Goal: Find specific page/section: Find specific page/section

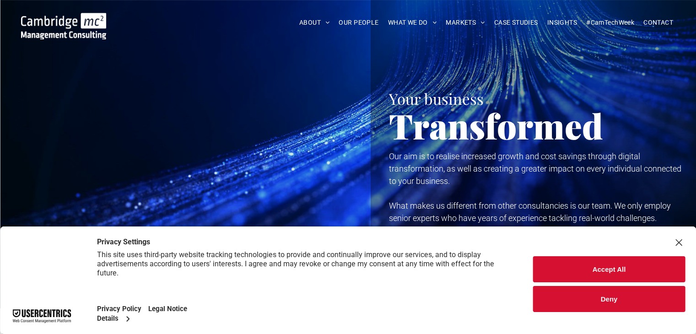
click at [677, 244] on div "Close Layer" at bounding box center [678, 242] width 13 height 13
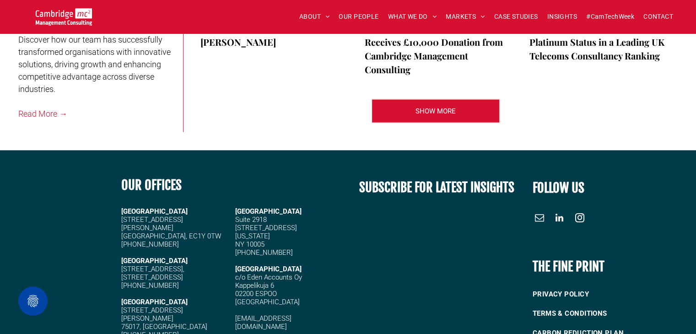
scroll to position [2167, 0]
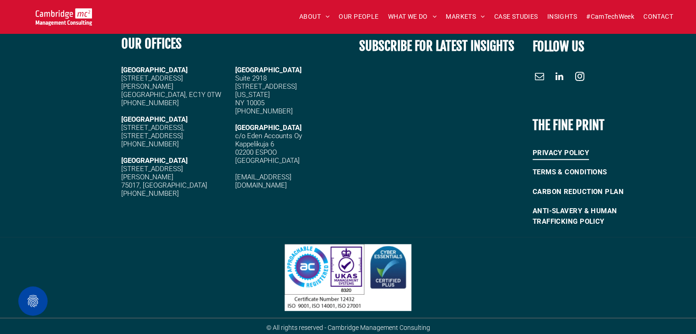
click at [562, 148] on span "PRIVACY POLICY" at bounding box center [561, 153] width 56 height 15
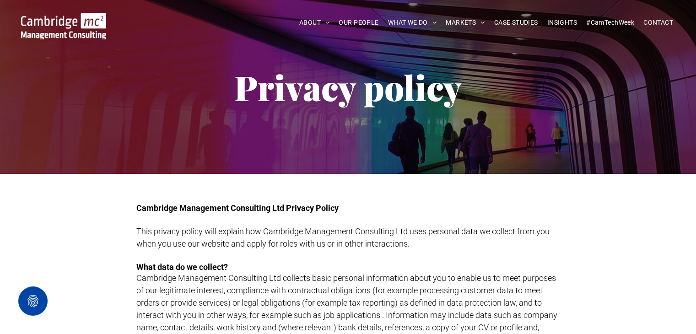
scroll to position [49, 0]
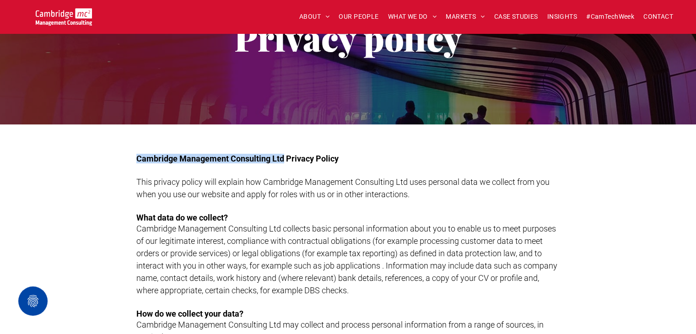
drag, startPoint x: 284, startPoint y: 160, endPoint x: 134, endPoint y: 155, distance: 150.2
copy span "Cambridge Management Consulting Ltd"
